Goal: Task Accomplishment & Management: Use online tool/utility

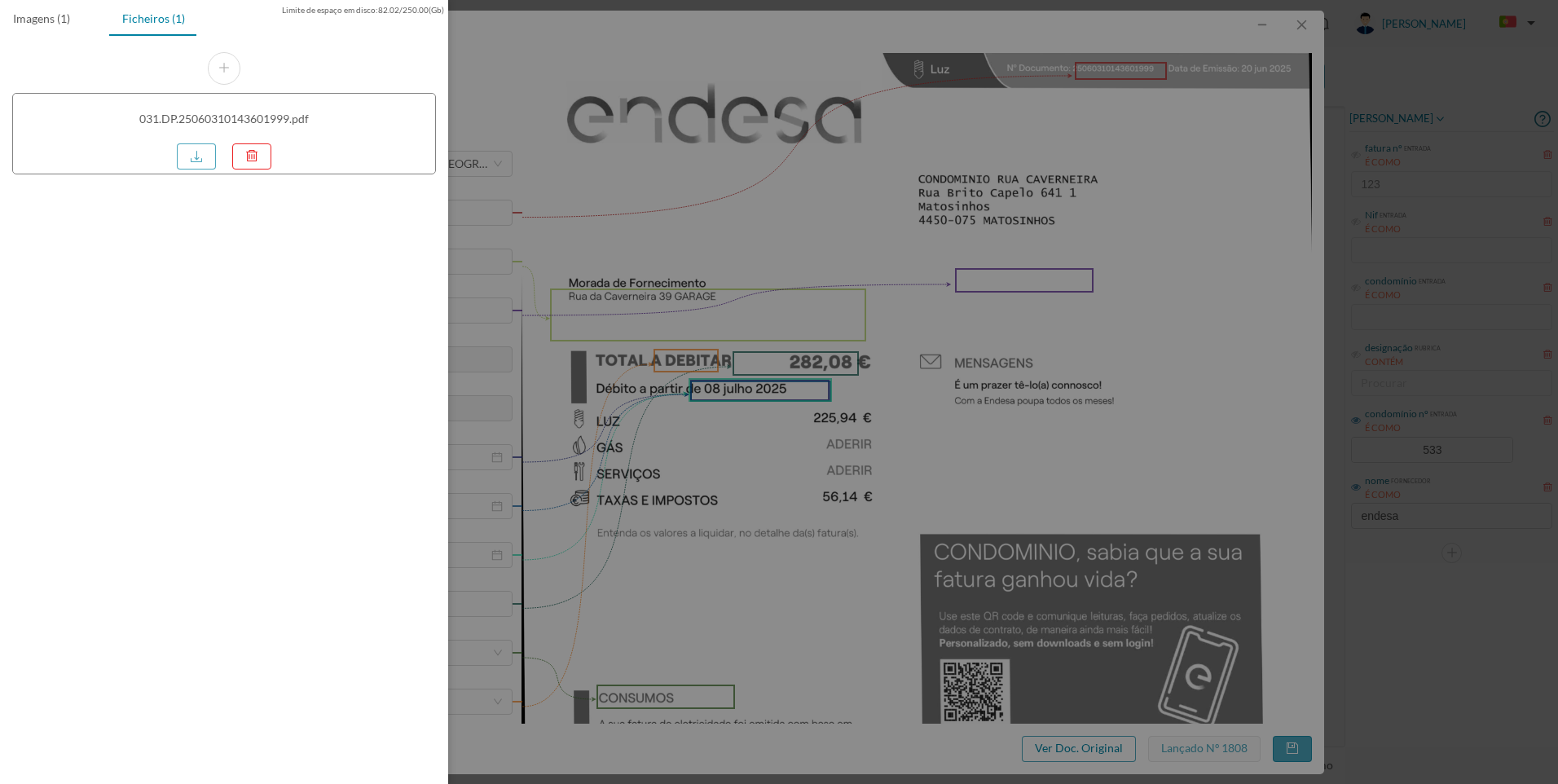
drag, startPoint x: 0, startPoint y: 0, endPoint x: 1219, endPoint y: 138, distance: 1226.8
click at [1103, 194] on div at bounding box center [779, 392] width 1558 height 784
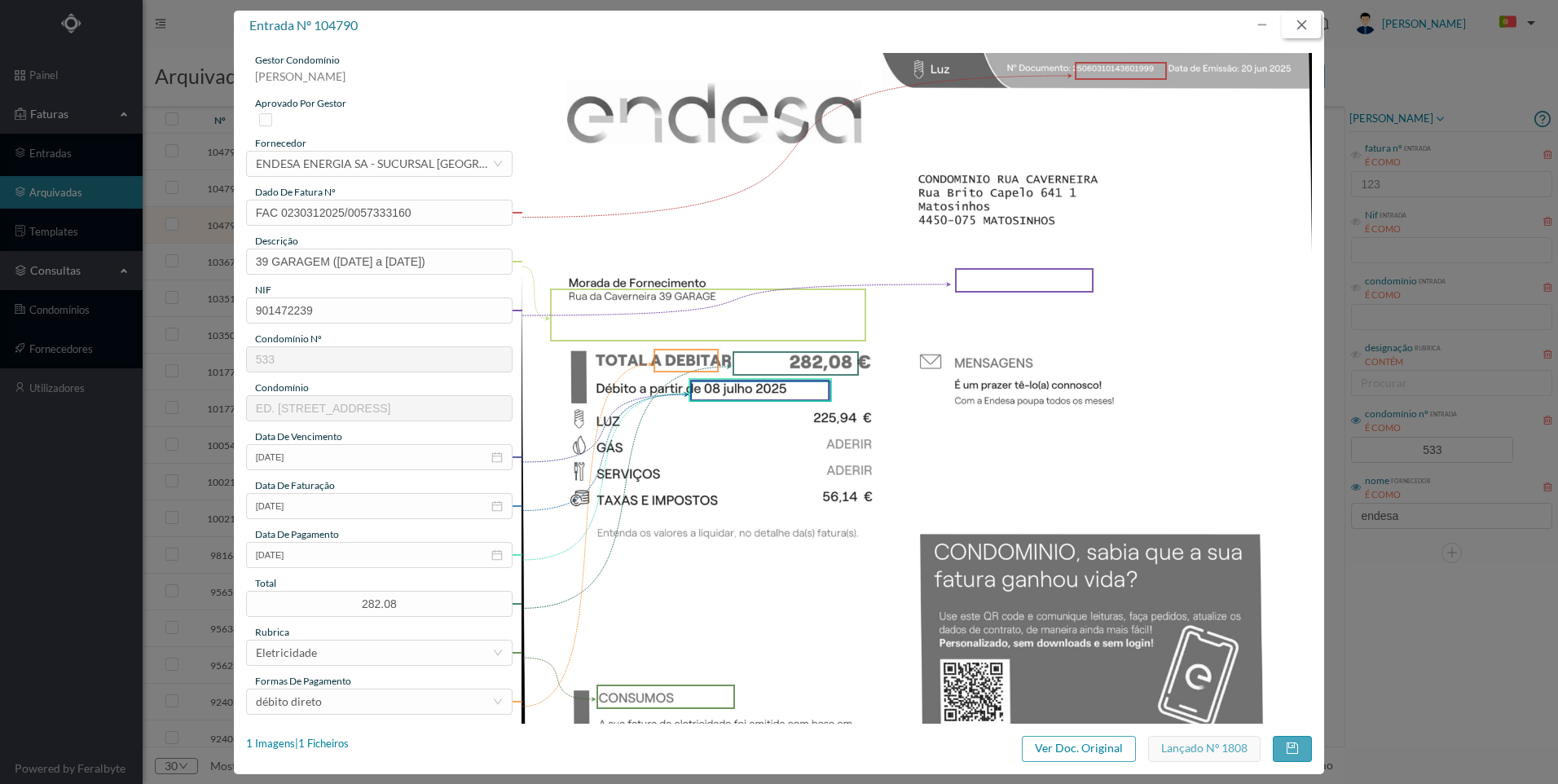
click at [1313, 25] on button "button" at bounding box center [1301, 25] width 39 height 26
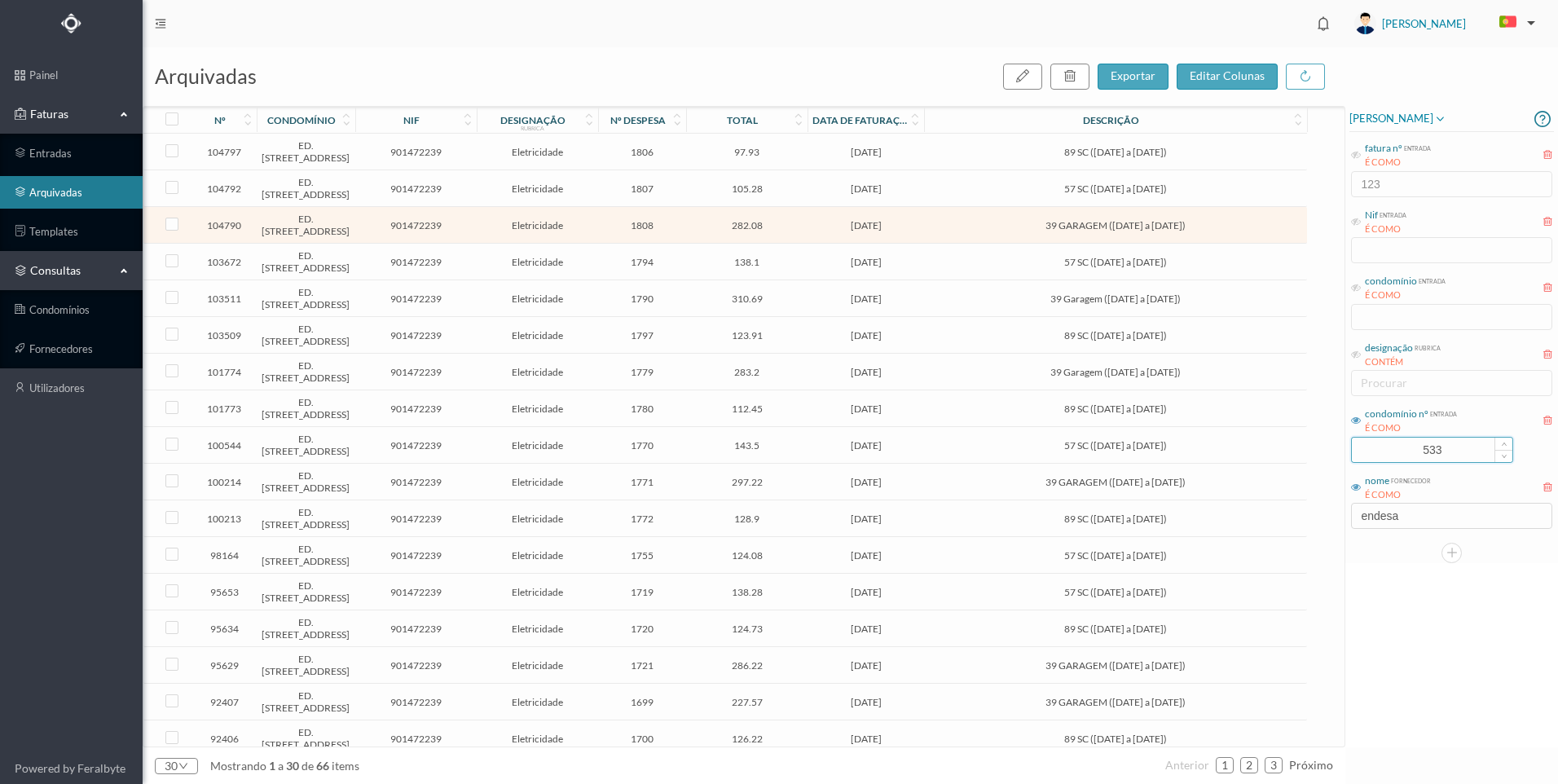
drag, startPoint x: 1471, startPoint y: 447, endPoint x: 1383, endPoint y: 450, distance: 88.1
click at [1392, 440] on input "533" at bounding box center [1431, 450] width 160 height 25
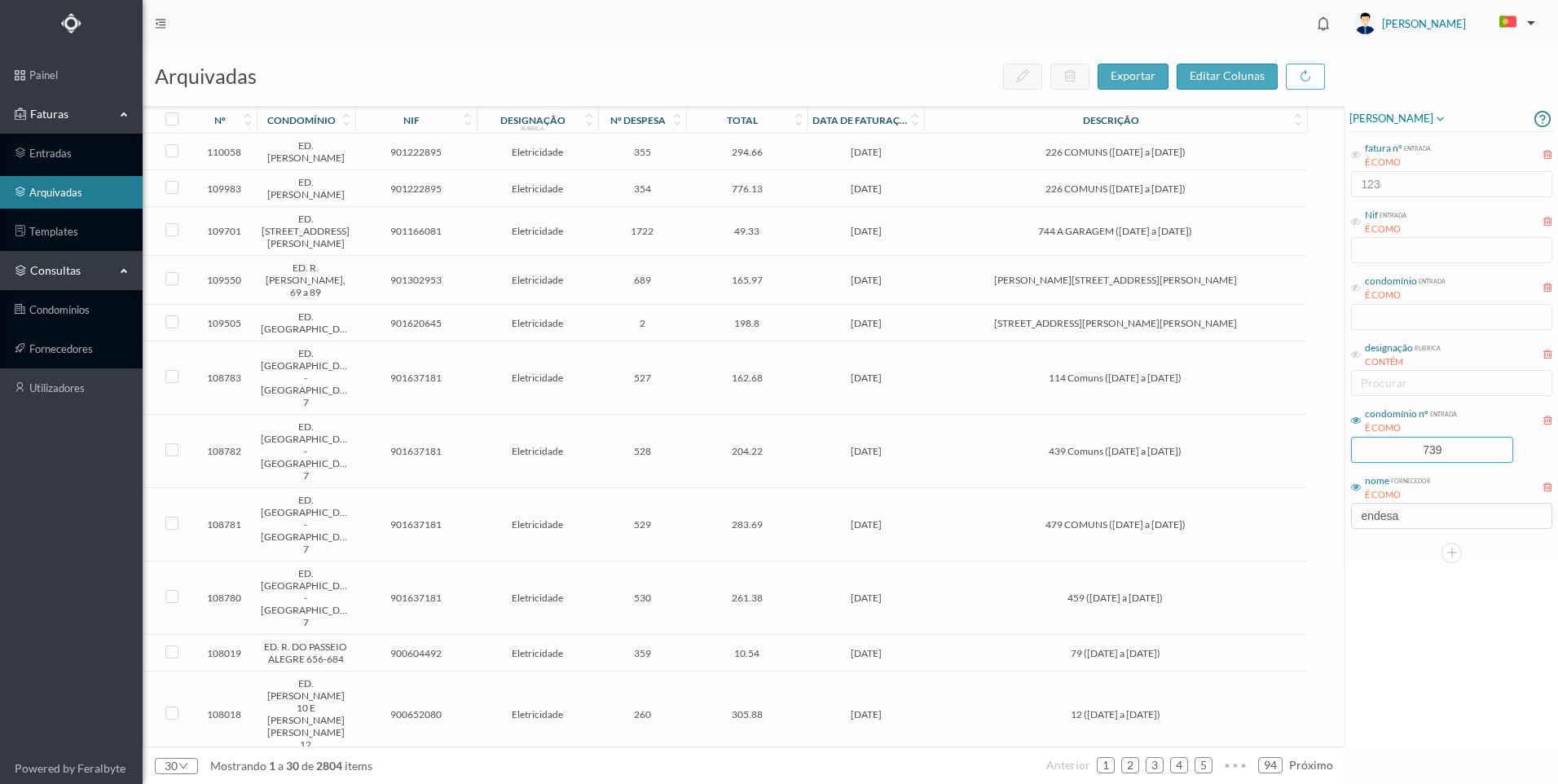
type input "739"
click at [1447, 695] on div "[PERSON_NAME] fatura nº entrada É COMO 123 Nif entrada É COMO condomínio entrad…" at bounding box center [1452, 427] width 213 height 641
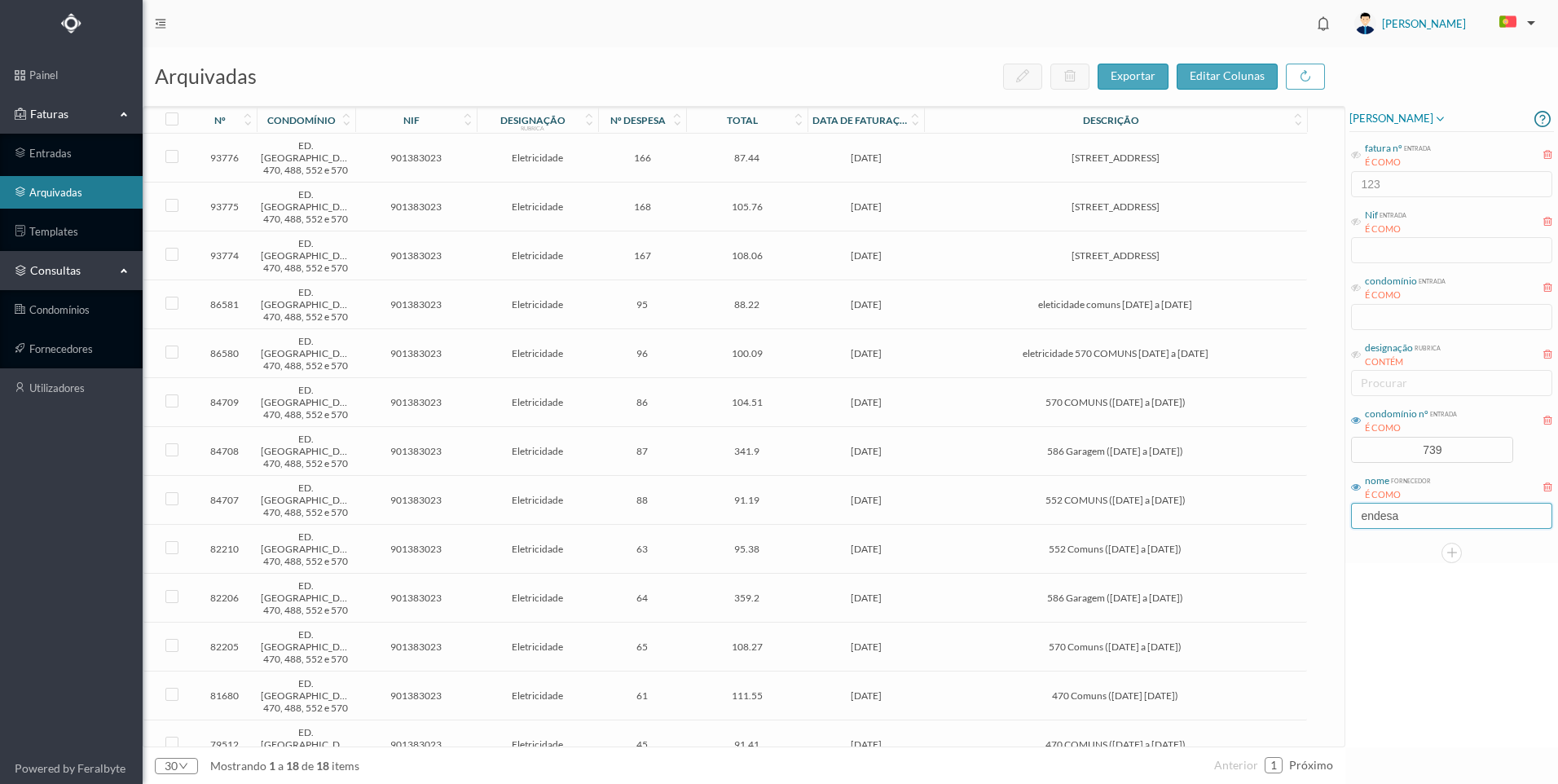
drag, startPoint x: 1407, startPoint y: 520, endPoint x: 1324, endPoint y: 508, distance: 83.9
click at [1324, 508] on div "arquivadas exportar editar colunas nº condomínio nif designação rubrica nº desp…" at bounding box center [849, 415] width 1415 height 736
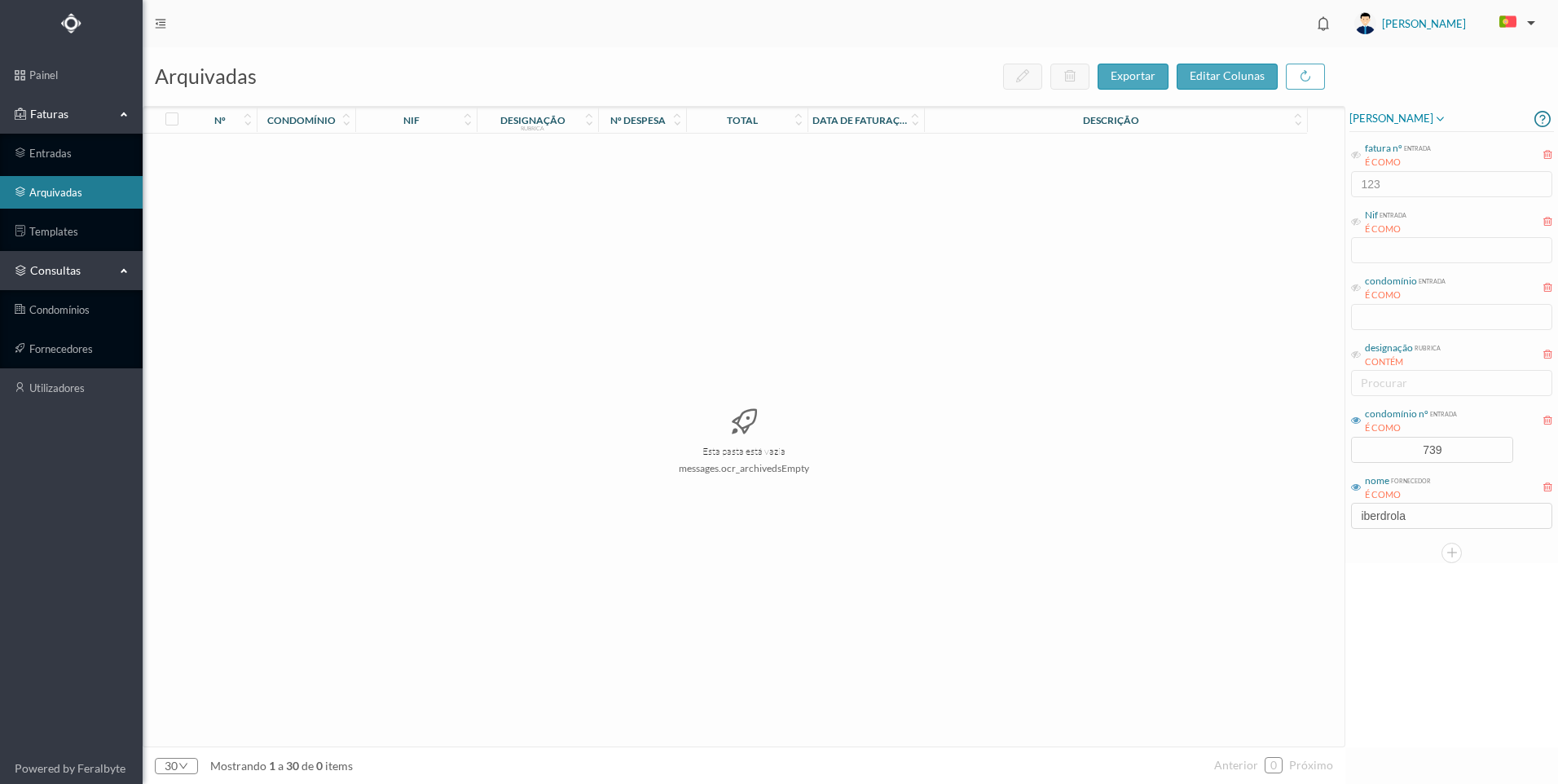
drag, startPoint x: 1390, startPoint y: 583, endPoint x: 1437, endPoint y: 662, distance: 91.9
click at [1393, 595] on div "[PERSON_NAME] fatura nº entrada É COMO 123 Nif entrada É COMO condomínio entrad…" at bounding box center [1452, 427] width 213 height 641
drag, startPoint x: 1423, startPoint y: 518, endPoint x: 1440, endPoint y: 591, distance: 75.0
click at [1426, 519] on input "iberdrola" at bounding box center [1451, 516] width 201 height 26
drag, startPoint x: 1370, startPoint y: 512, endPoint x: 1345, endPoint y: 510, distance: 25.1
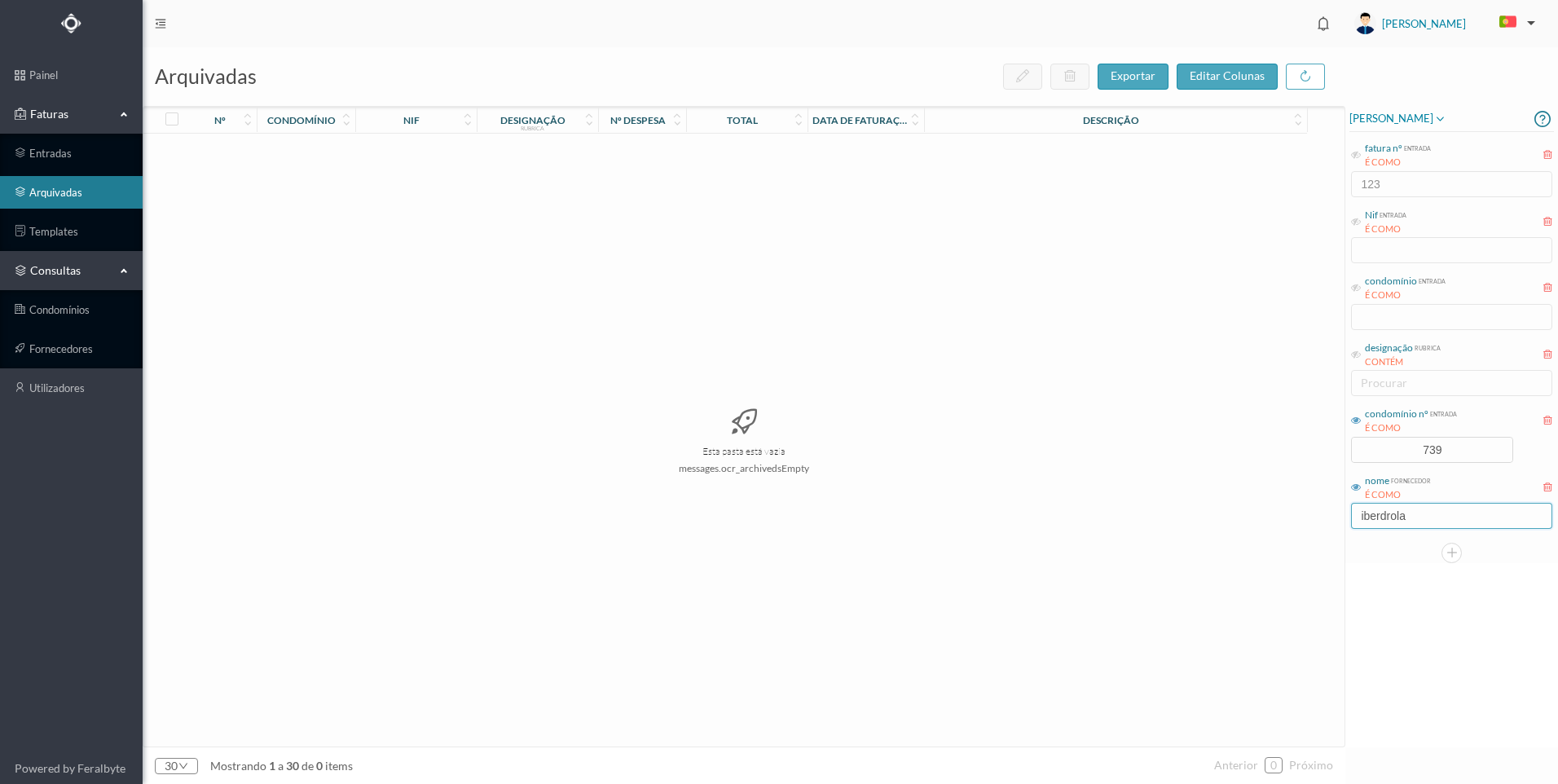
click at [1345, 510] on div "arquivadas exportar editar colunas nº condomínio nif designação rubrica nº desp…" at bounding box center [849, 415] width 1415 height 736
click at [1345, 511] on div "nº condomínio nif designação rubrica nº despesa total data de faturação descriç…" at bounding box center [743, 427] width 1202 height 641
drag, startPoint x: 1410, startPoint y: 520, endPoint x: 1348, endPoint y: 505, distance: 63.8
click at [1348, 505] on div "[PERSON_NAME] fatura nº entrada É COMO 123 Nif entrada É COMO condomínio entrad…" at bounding box center [1452, 334] width 213 height 457
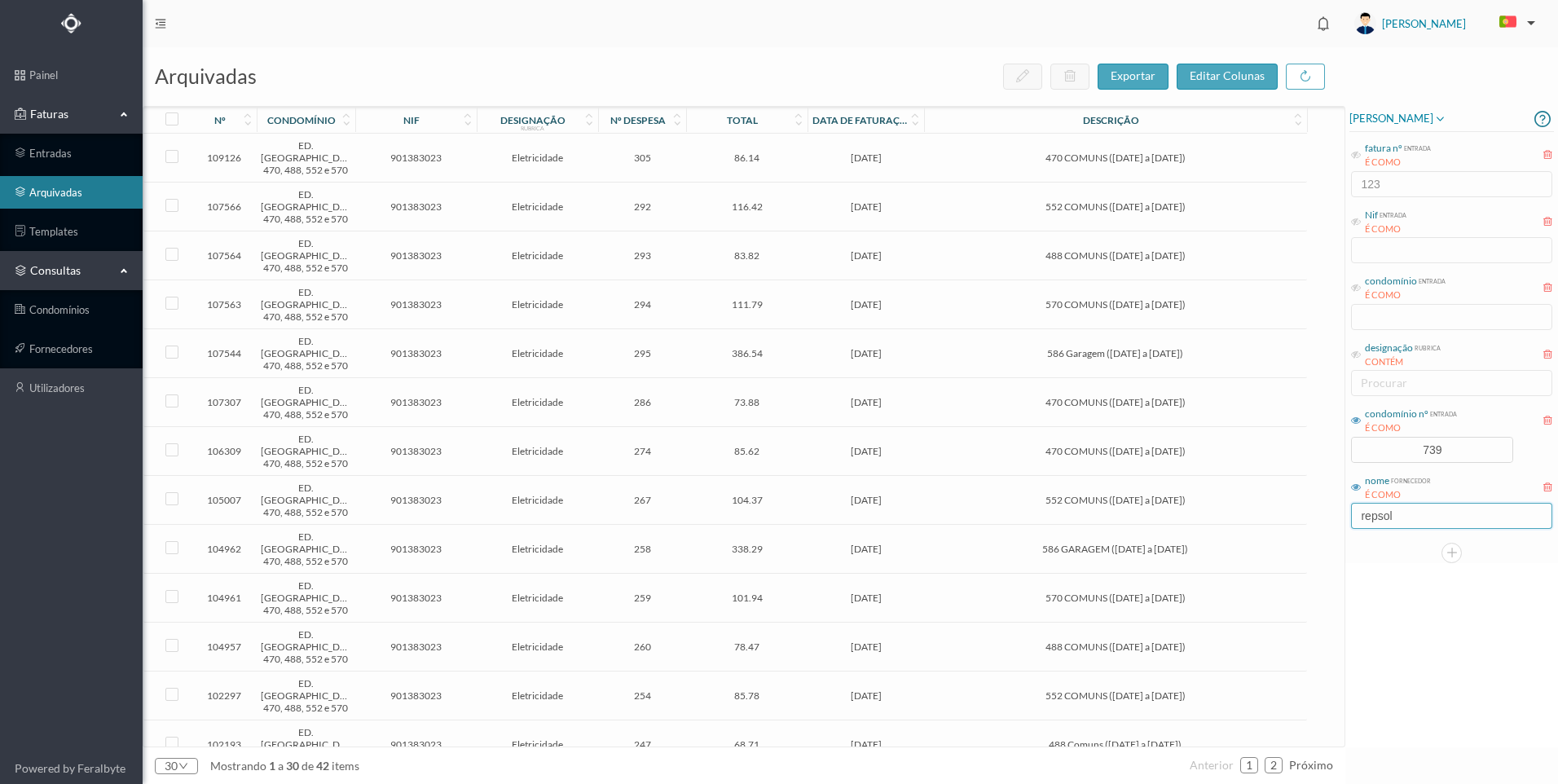
type input "repsol"
